Goal: Task Accomplishment & Management: Manage account settings

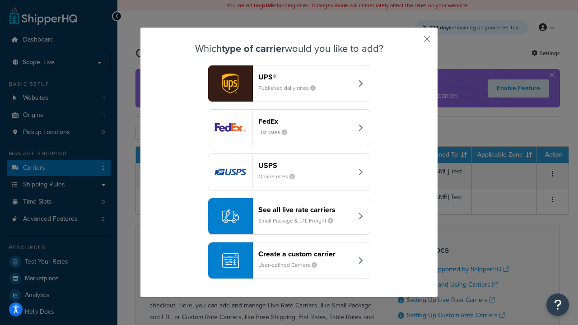
click at [305, 121] on header "FedEx" at bounding box center [305, 121] width 94 height 9
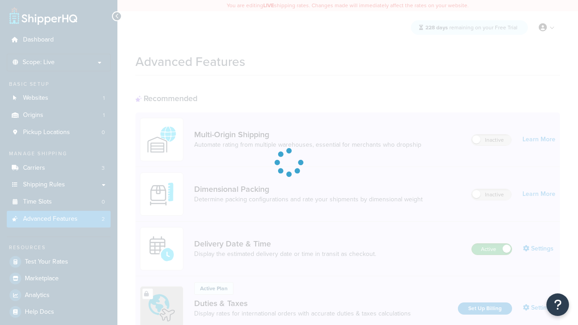
click at [492, 244] on label "Active" at bounding box center [492, 249] width 40 height 11
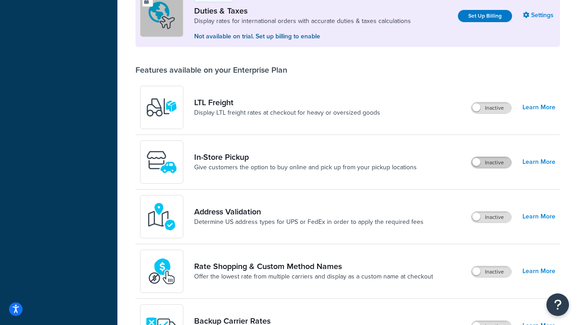
scroll to position [275, 0]
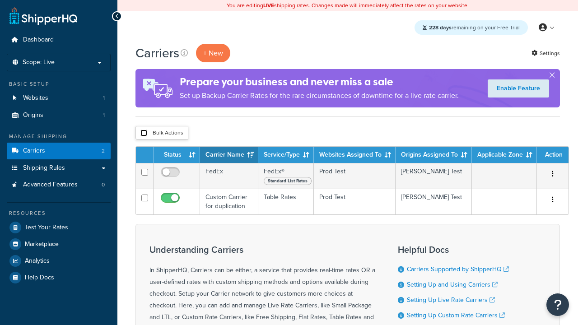
click at [144, 133] on input "checkbox" at bounding box center [143, 133] width 7 height 7
checkbox input "true"
click at [0, 0] on button "Delete" at bounding box center [0, 0] width 0 height 0
